Goal: Find specific page/section: Find specific page/section

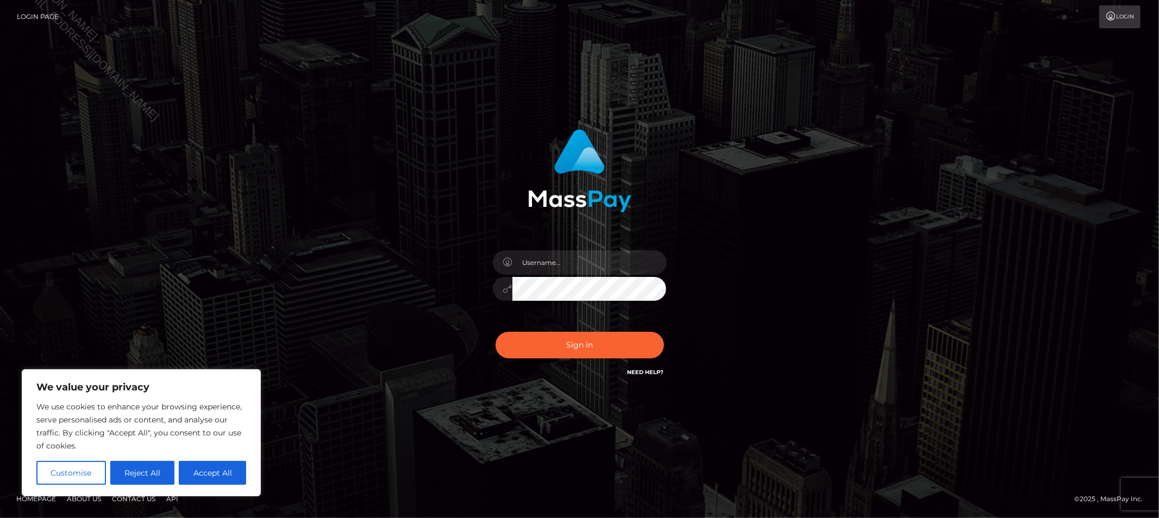
click at [598, 276] on div at bounding box center [580, 283] width 190 height 83
click at [595, 267] on input "text" at bounding box center [589, 263] width 154 height 24
type input "Allyssa"
click at [547, 348] on button "Sign in" at bounding box center [580, 345] width 168 height 27
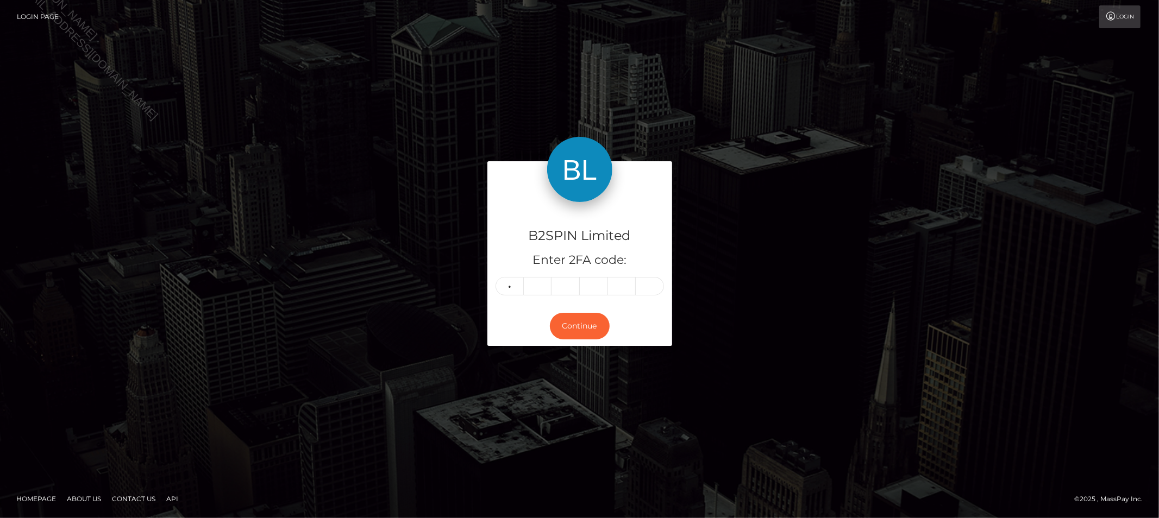
type input "9"
type input "2"
type input "1"
type input "4"
type input "6"
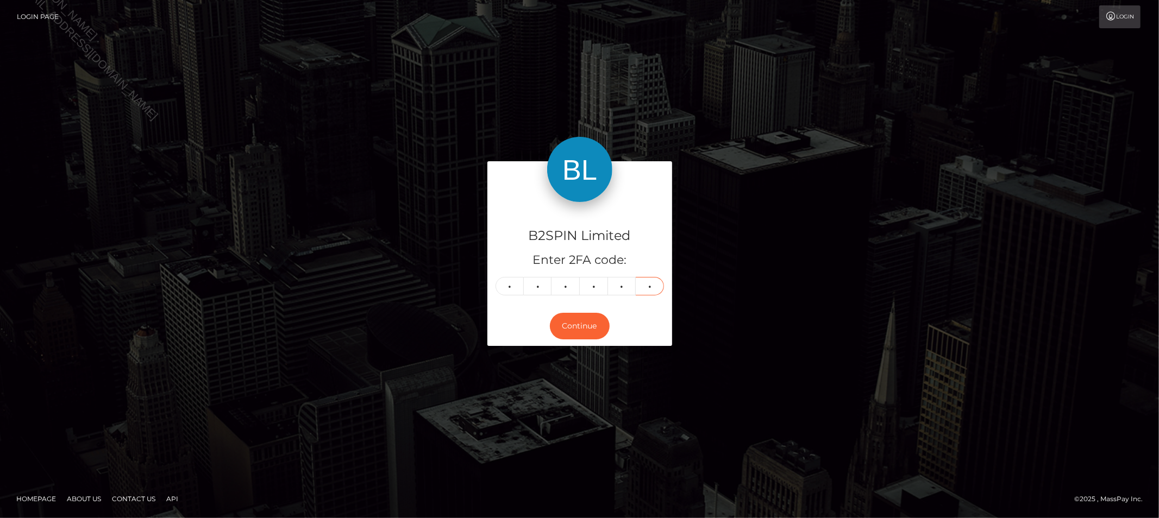
type input "3"
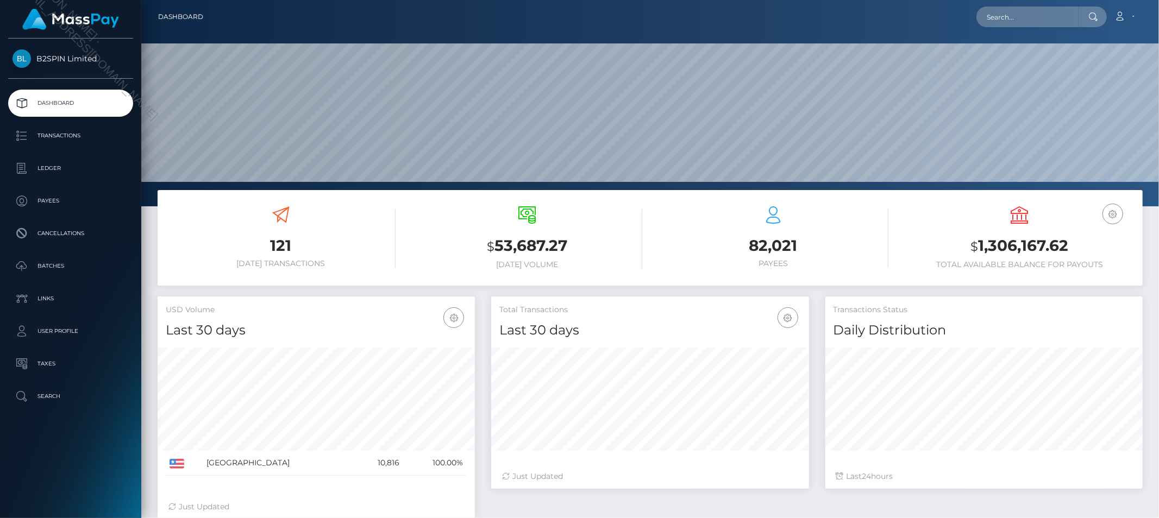
scroll to position [192, 317]
click at [1025, 17] on input "text" at bounding box center [1028, 17] width 102 height 21
paste input "62d6f76e-1abe-4e1f-8ff2-04bf1388e92f"
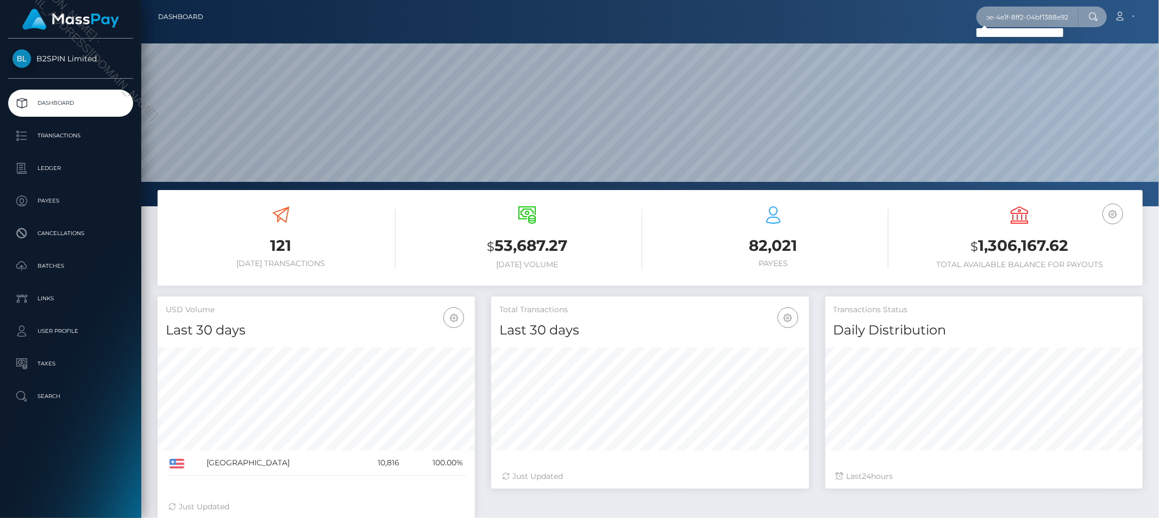
type input "62d6f76e-1abe-4e1f-8ff2-04bf1388e92f"
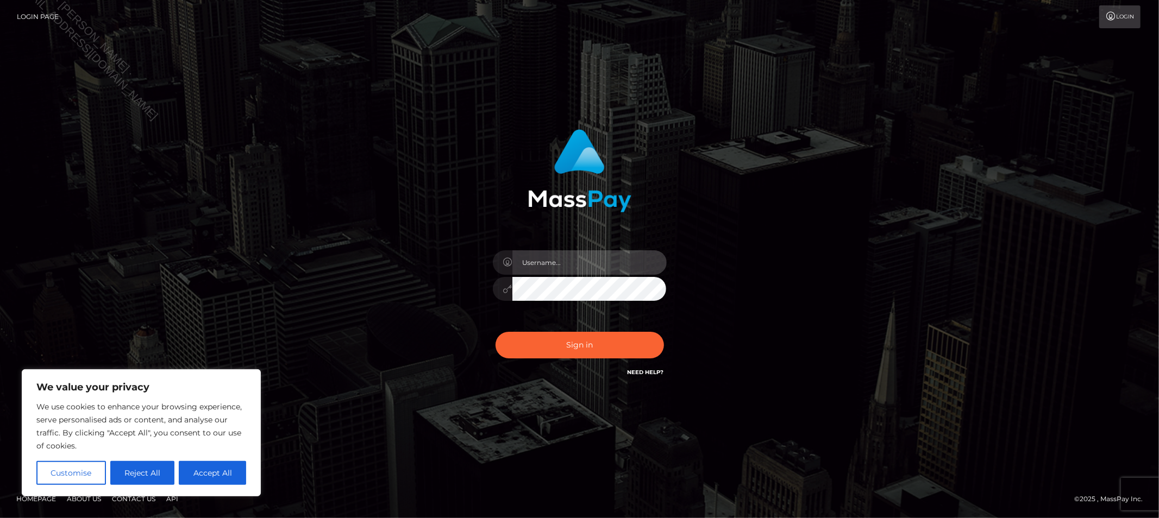
click at [593, 253] on input "text" at bounding box center [589, 263] width 154 height 24
type input "Allyssa"
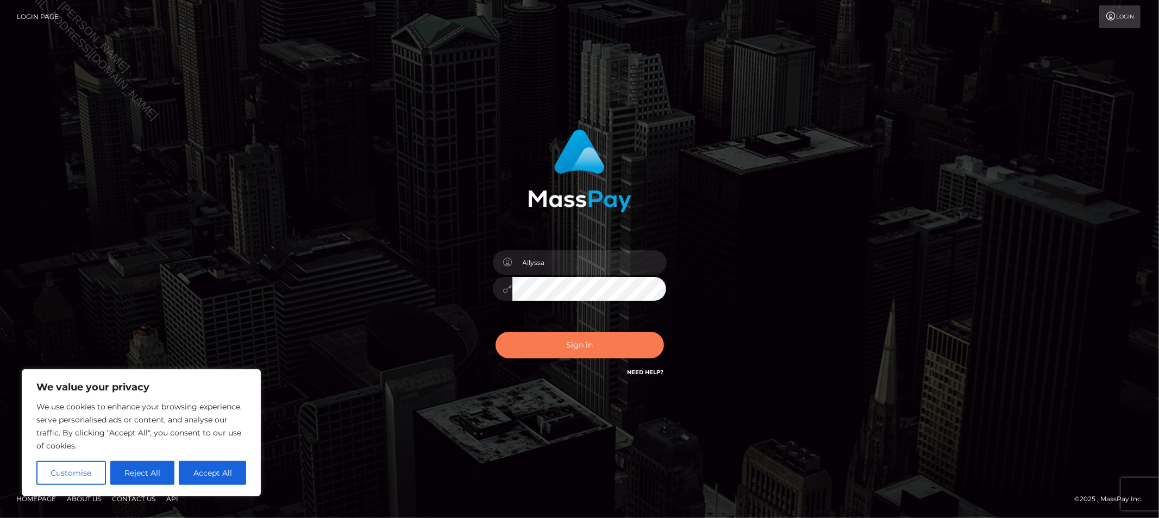
click at [527, 347] on button "Sign in" at bounding box center [580, 345] width 168 height 27
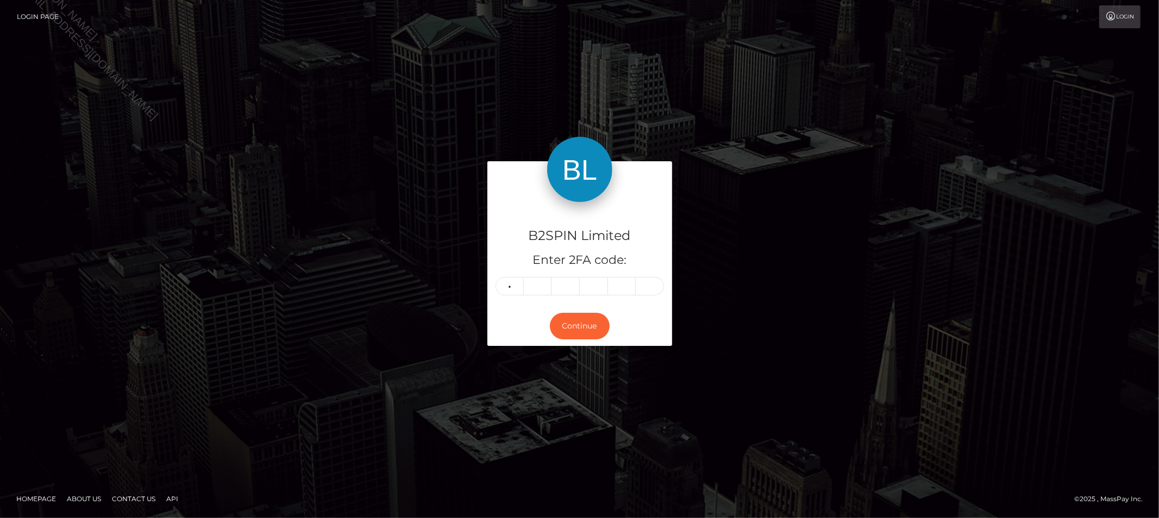
type input "9"
type input "1"
type input "9"
type input "0"
type input "6"
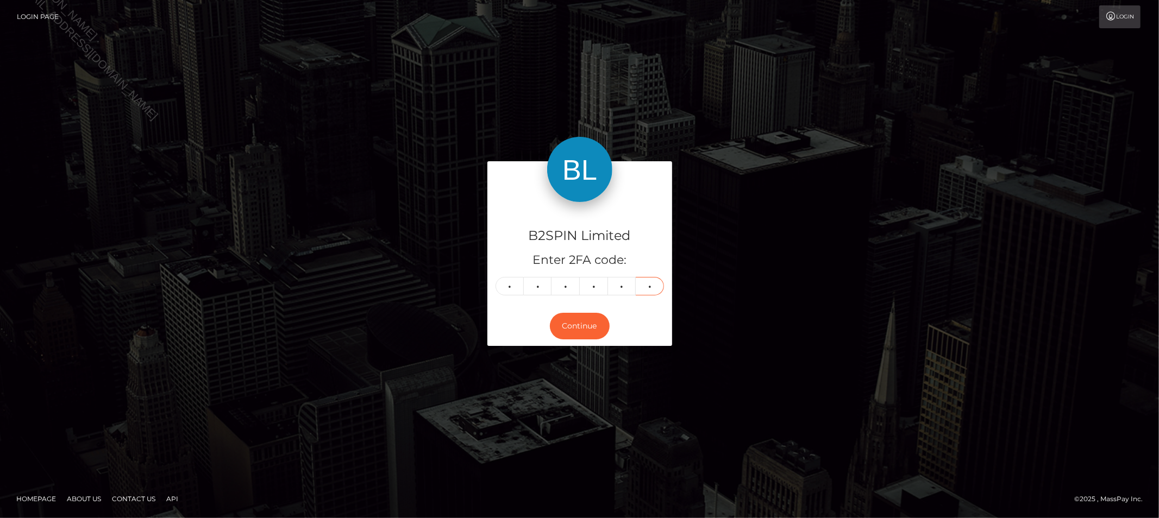
type input "1"
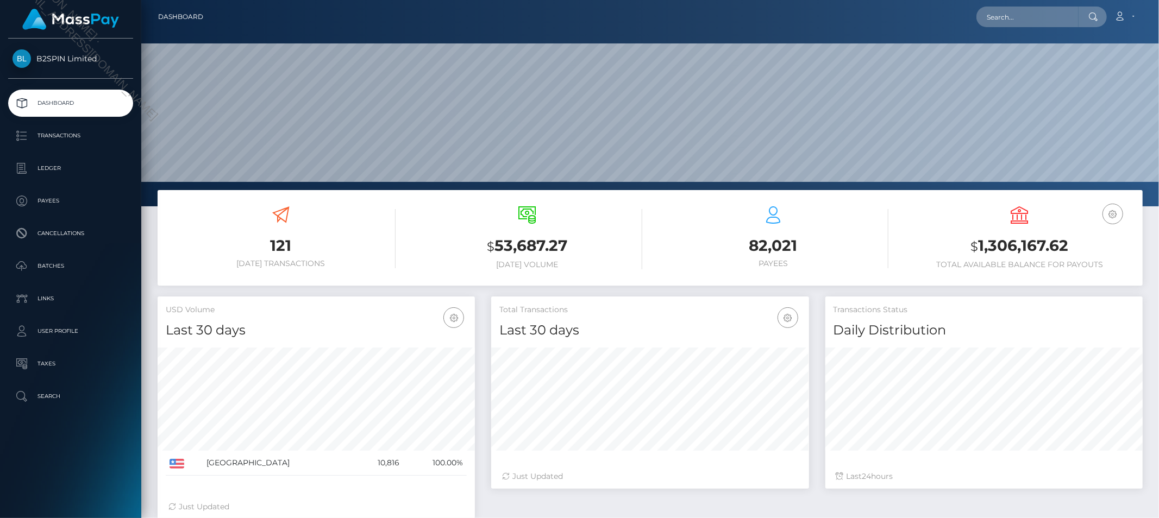
scroll to position [192, 317]
click at [1008, 14] on input "text" at bounding box center [1028, 17] width 102 height 21
paste input "62d6f76e-1abe-4e1f-8ff2-04bf1388e92f"
click at [1053, 11] on input "62d6f76e-1abe-4e1f-8ff2-04bf1388e92f" at bounding box center [1028, 17] width 102 height 21
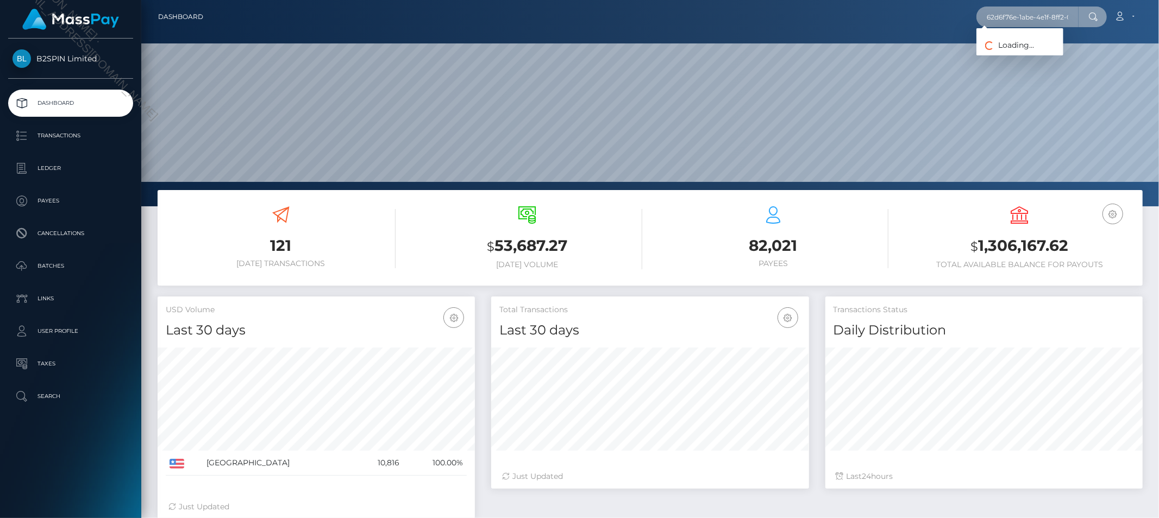
paste input "3614084"
click at [1026, 14] on input "3614084" at bounding box center [1028, 17] width 102 height 21
paste input "756950505"
type input "756950505"
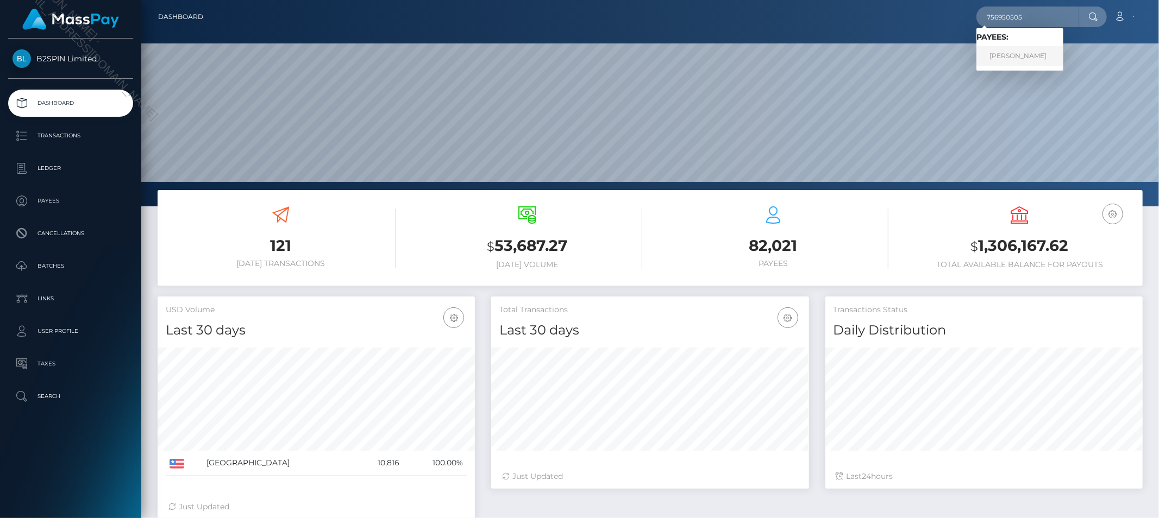
click at [1020, 53] on link "[PERSON_NAME]" at bounding box center [1020, 56] width 87 height 20
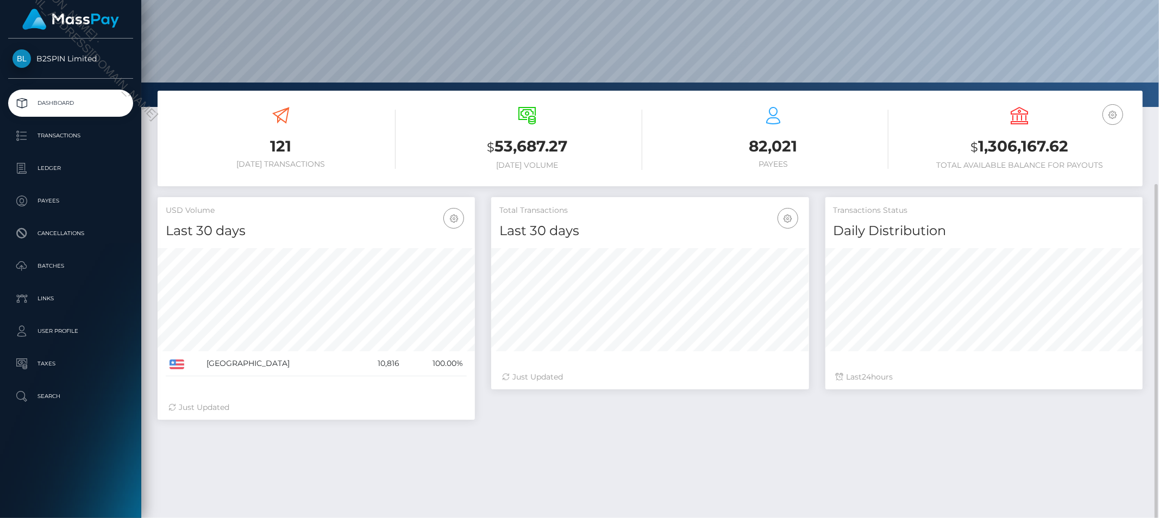
scroll to position [161, 0]
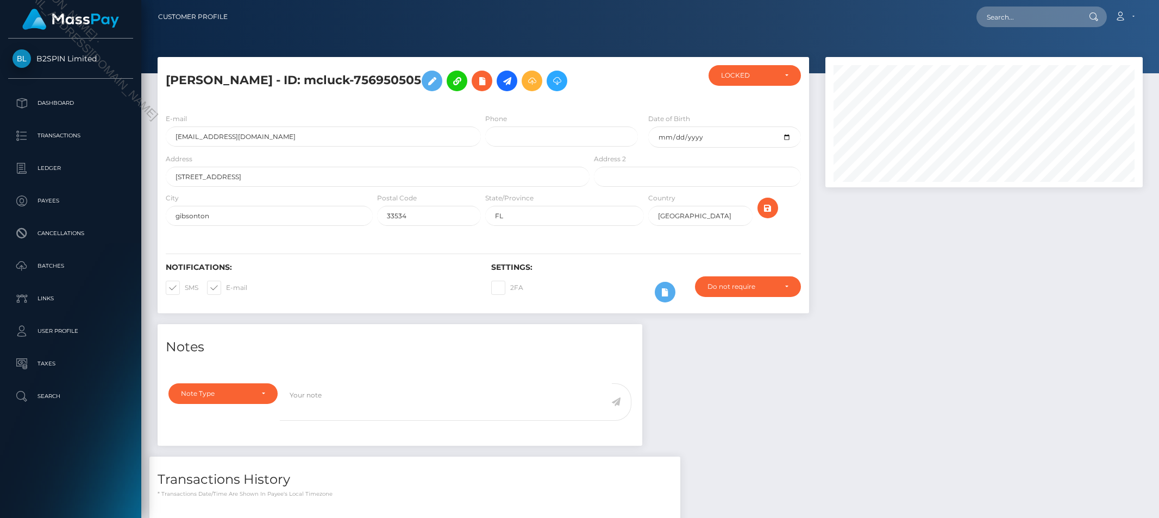
click at [920, 346] on div "Notes Note Type Compliance Clear Compliance General Note Type" at bounding box center [650, 466] width 1002 height 285
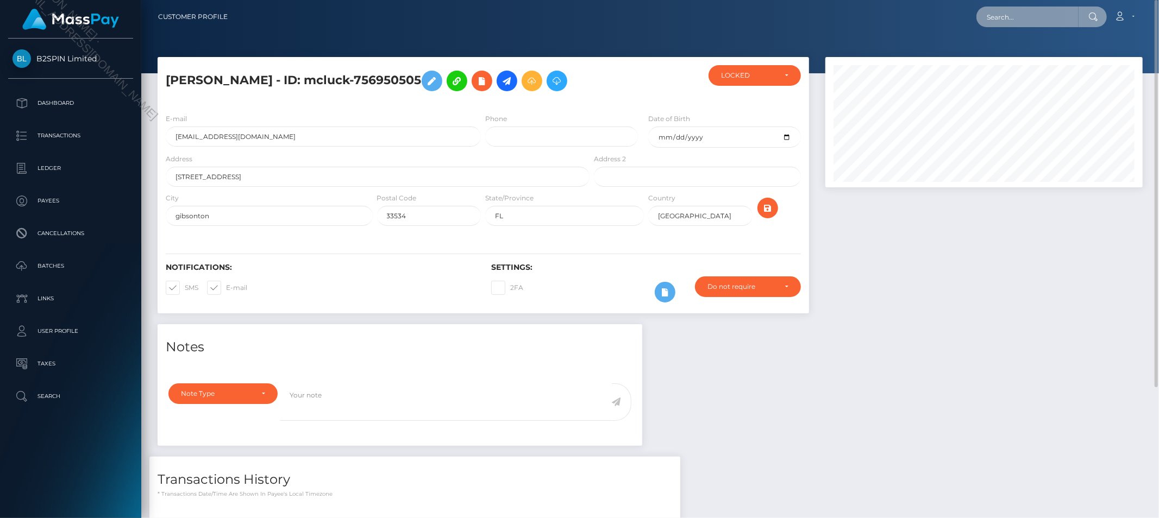
click at [1022, 19] on input "text" at bounding box center [1028, 17] width 102 height 21
paste input "62d6f76e-1abe-4e1f-8ff2-04bf1388e92f"
type input "62d6f76e-1abe-4e1f-8ff2-04bf1388e92f"
click at [935, 287] on div at bounding box center [984, 190] width 334 height 267
click at [1043, 16] on input "text" at bounding box center [1028, 17] width 102 height 21
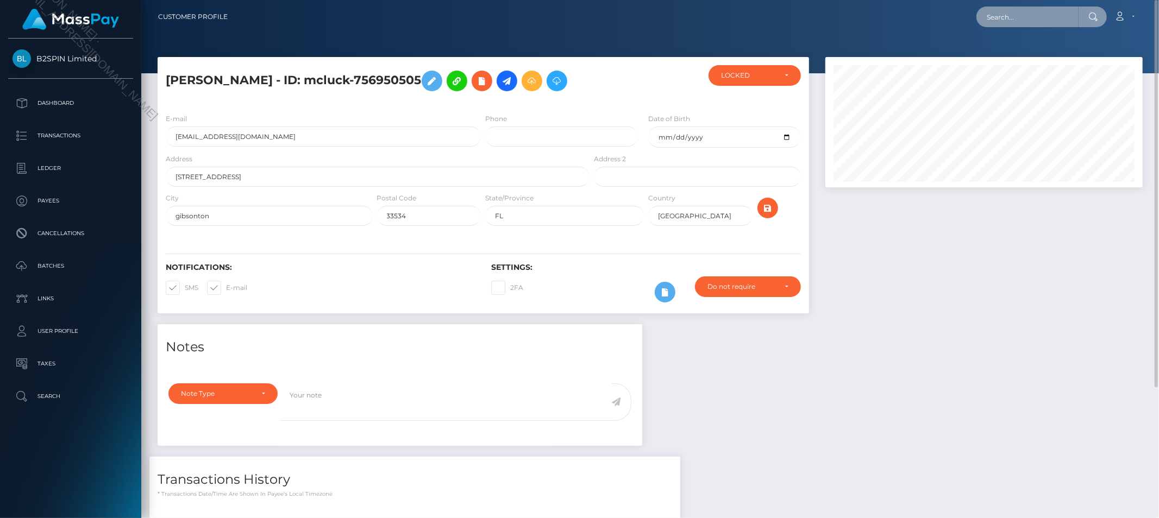
paste input "62d6f76e-1abe-4e1f-8ff2-04bf1388e92f"
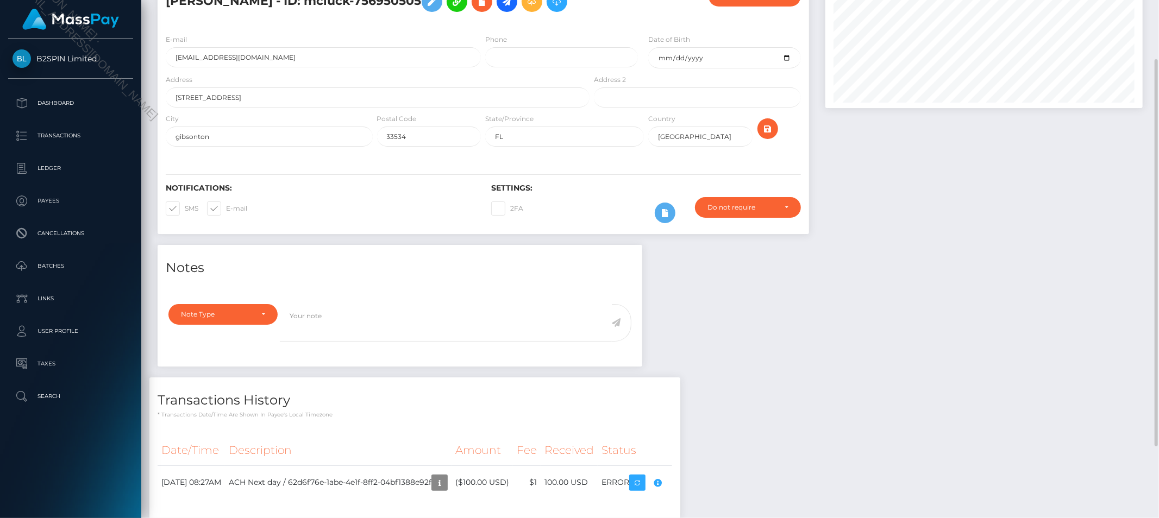
scroll to position [176, 0]
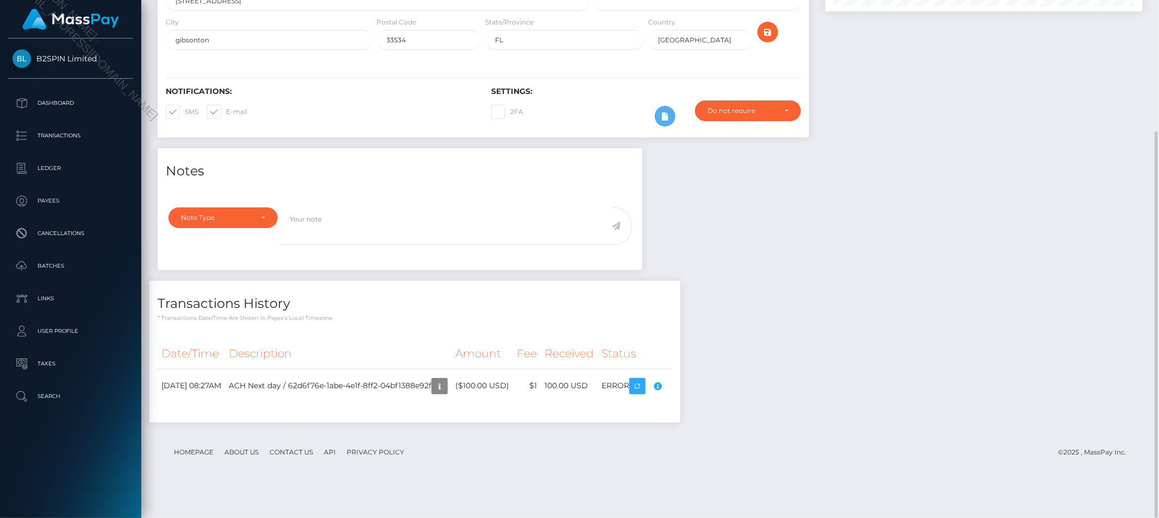
type input "62d6f76e-1abe-4e1f-8ff2-04bf1388e92f"
click at [965, 273] on div "Notes Note Type Compliance Clear Compliance General Note Type" at bounding box center [650, 290] width 1002 height 285
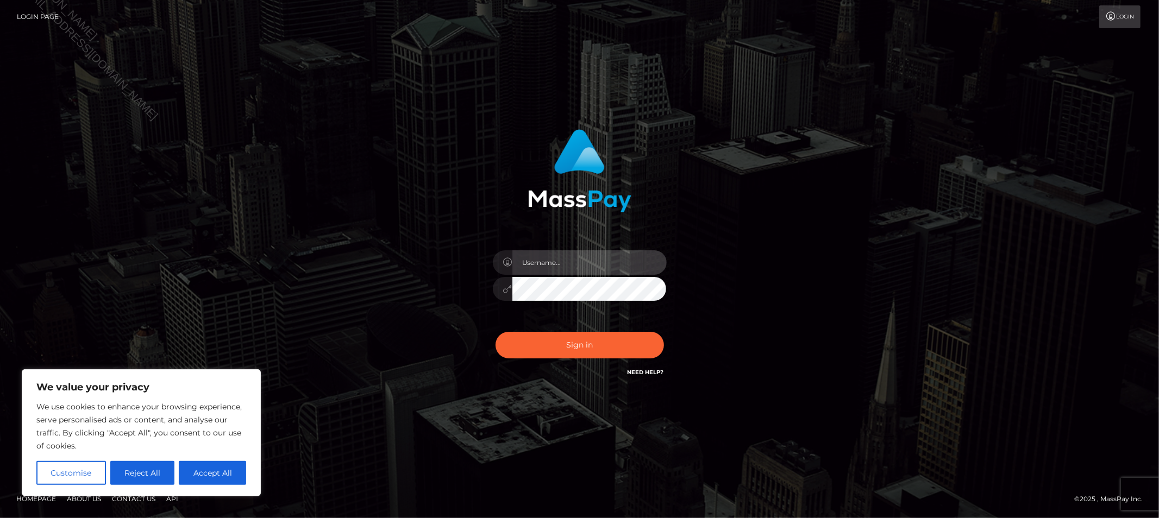
click at [560, 258] on input "text" at bounding box center [589, 263] width 154 height 24
type input "Allyssa"
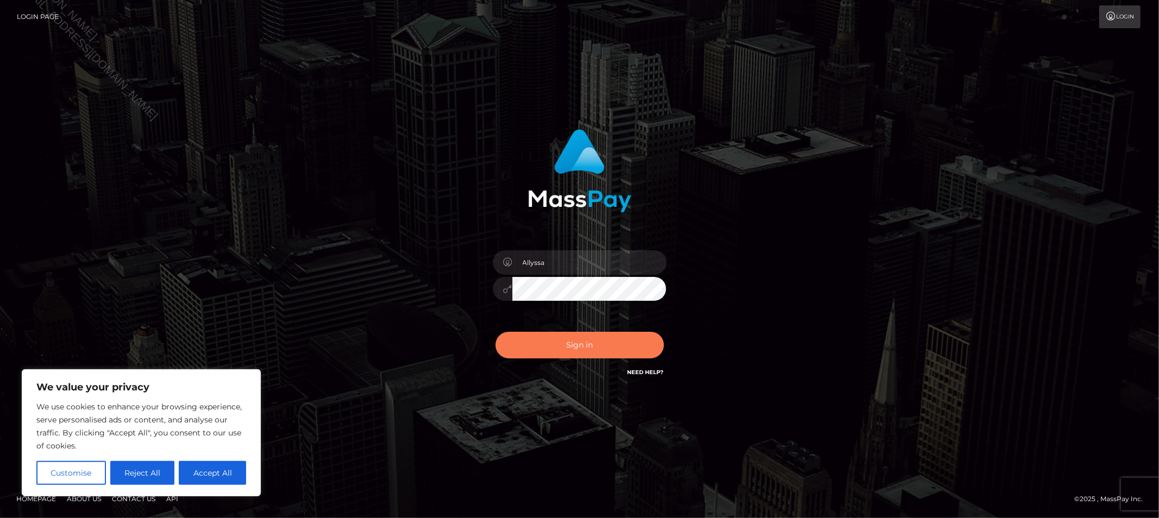
click at [547, 346] on button "Sign in" at bounding box center [580, 345] width 168 height 27
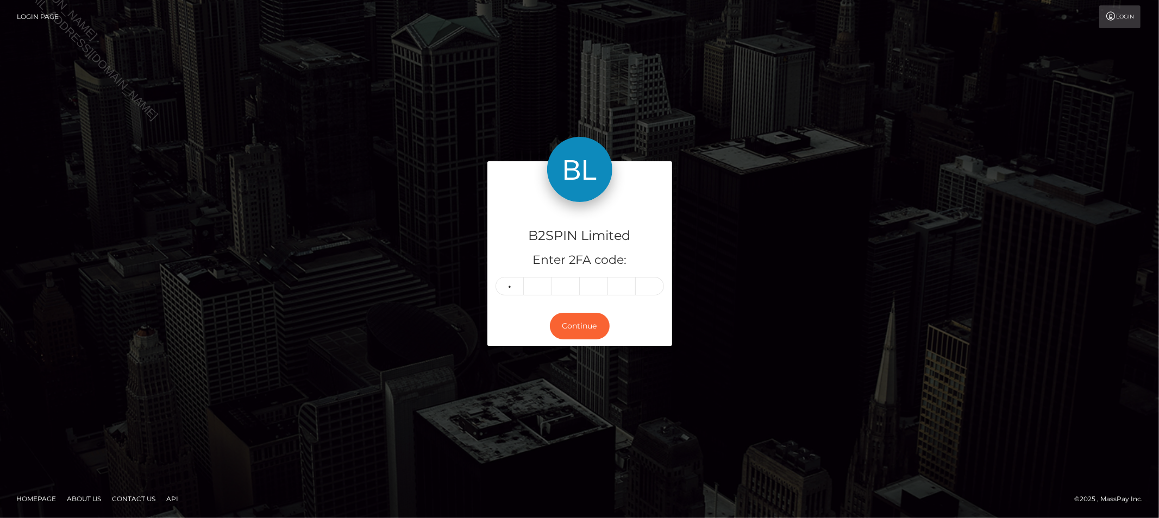
type input "1"
type input "3"
type input "1"
type input "4"
type input "1"
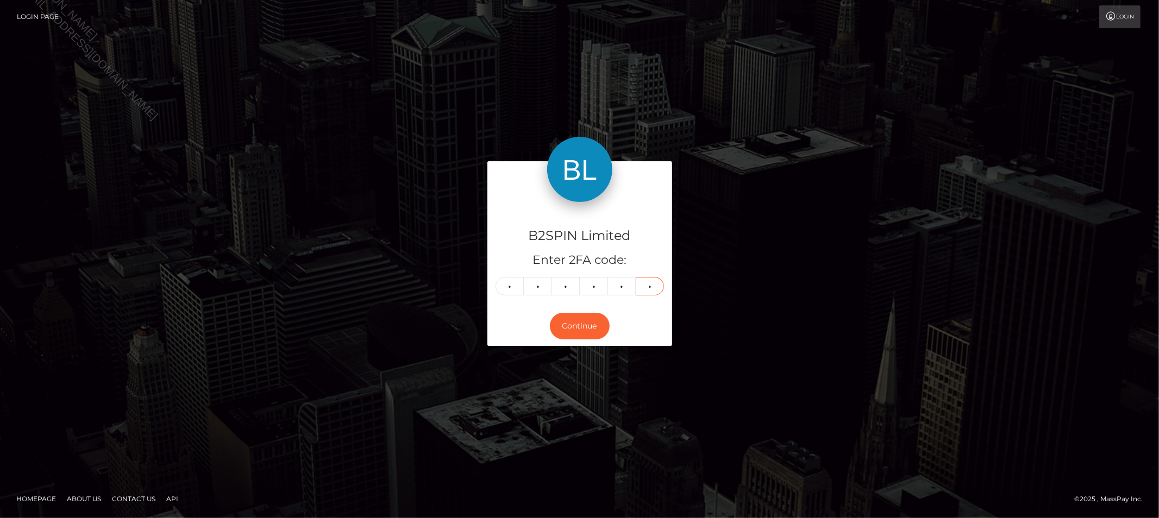
type input "6"
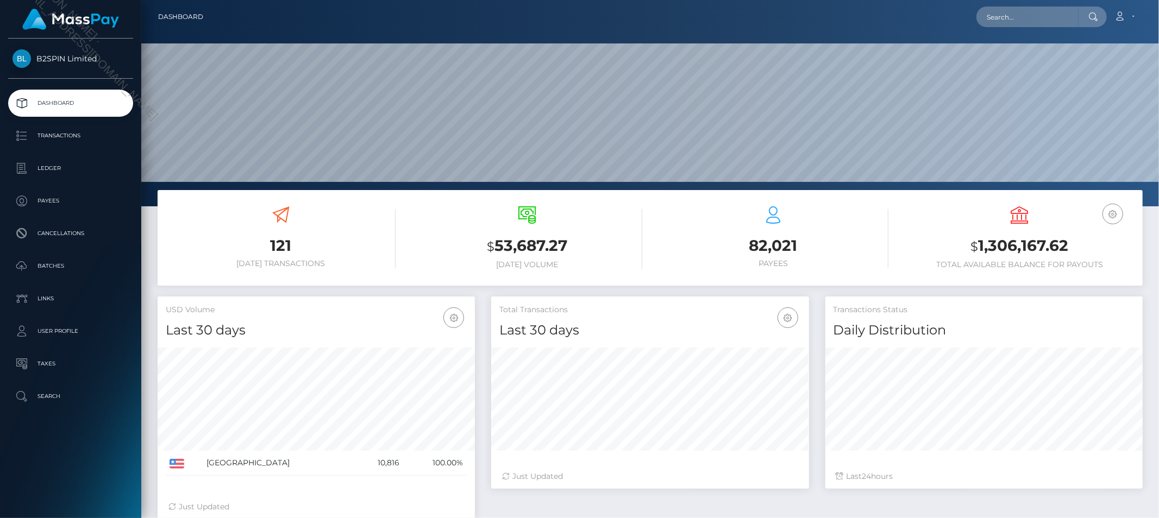
scroll to position [192, 317]
drag, startPoint x: 1041, startPoint y: 15, endPoint x: 1027, endPoint y: 21, distance: 15.3
click at [1041, 15] on input "text" at bounding box center [1028, 17] width 102 height 21
click at [1012, 19] on input "text" at bounding box center [1028, 17] width 102 height 21
paste input "756950505"
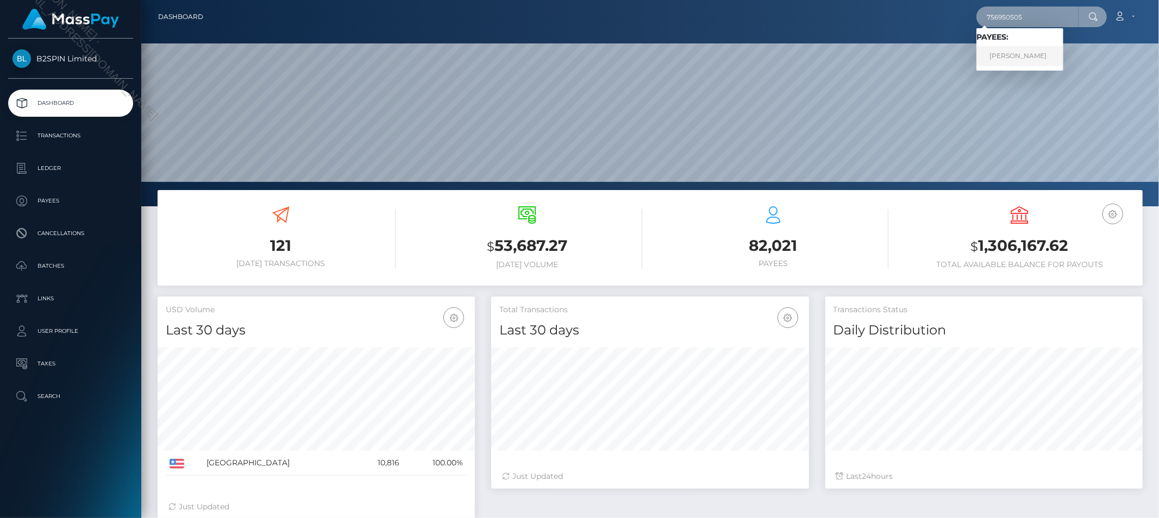
type input "756950505"
click at [1010, 50] on link "[PERSON_NAME]" at bounding box center [1020, 56] width 87 height 20
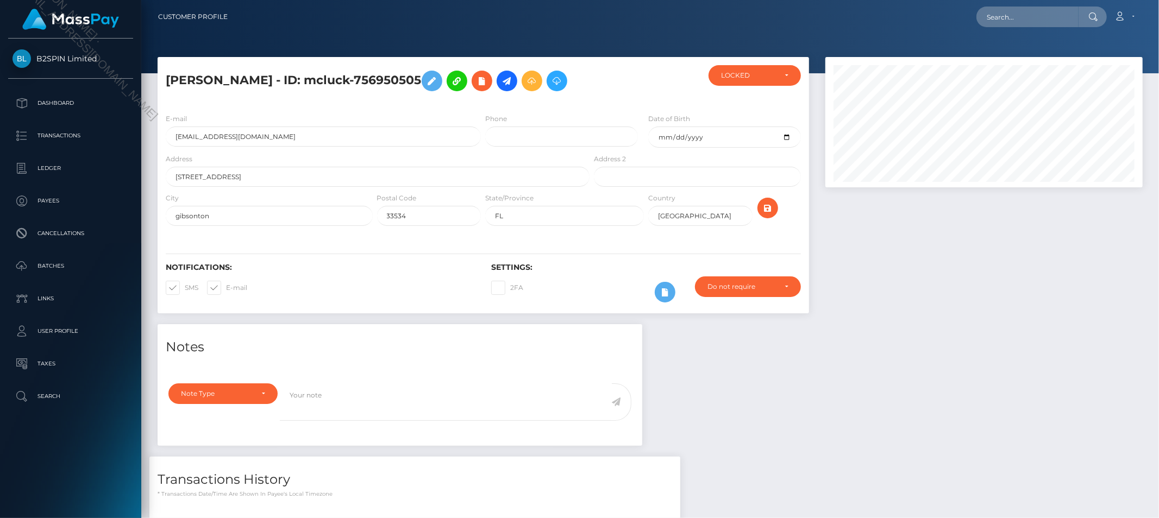
scroll to position [130, 317]
click at [932, 395] on div "Notes Note Type Compliance Clear Compliance General Note Type" at bounding box center [650, 466] width 1002 height 285
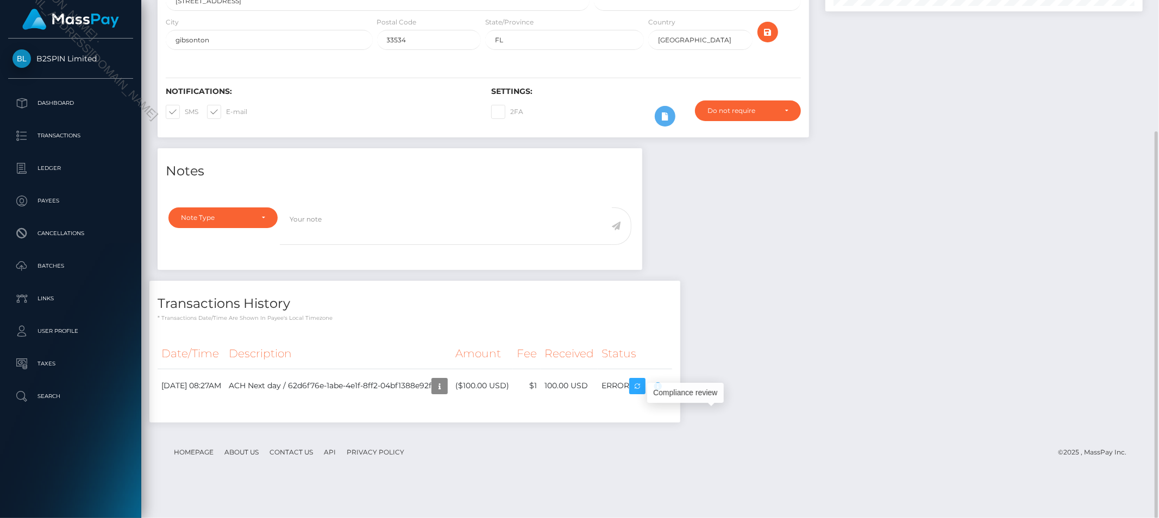
click at [806, 390] on div "Notes Note Type Compliance Clear Compliance General Note Type" at bounding box center [650, 290] width 1002 height 285
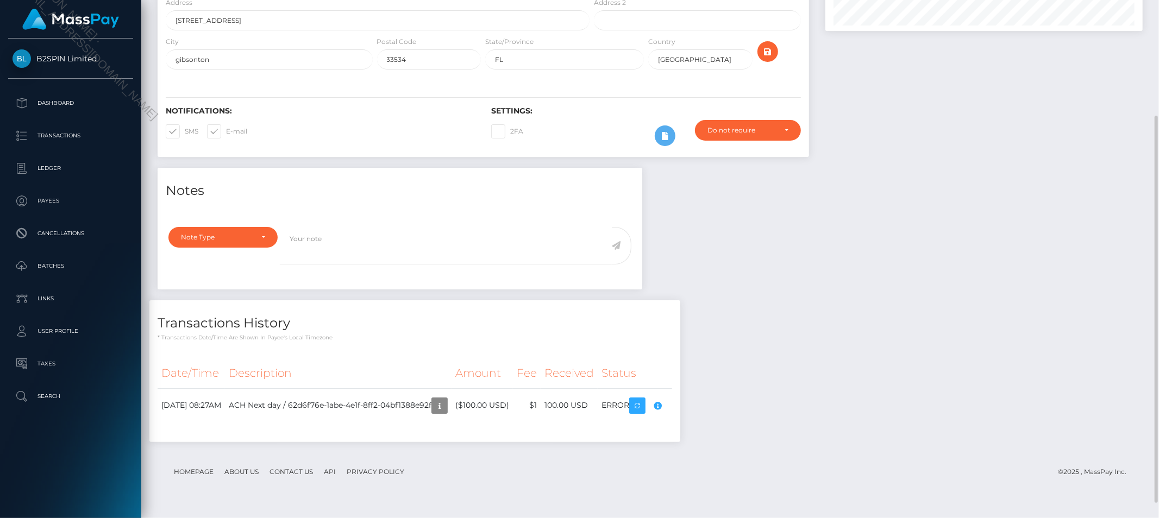
scroll to position [156, 0]
